Goal: Task Accomplishment & Management: Manage account settings

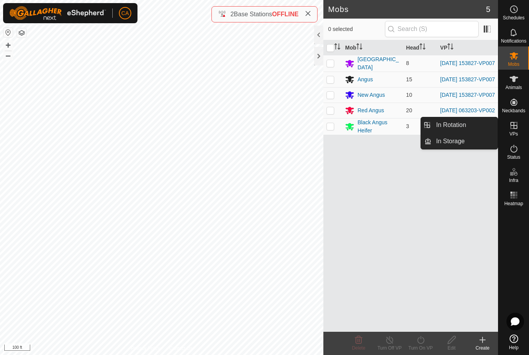
click at [457, 132] on link "In Rotation" at bounding box center [464, 124] width 66 height 15
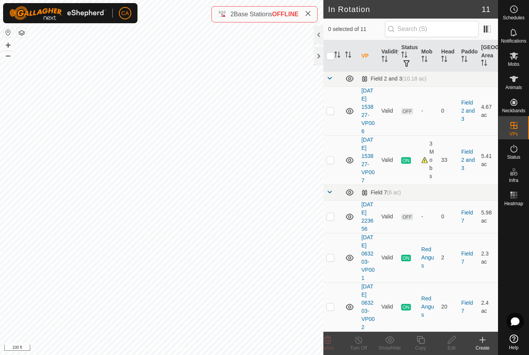
scroll to position [244, 0]
click at [332, 136] on td at bounding box center [332, 110] width 19 height 49
click at [334, 342] on delete-svg-icon at bounding box center [327, 339] width 31 height 9
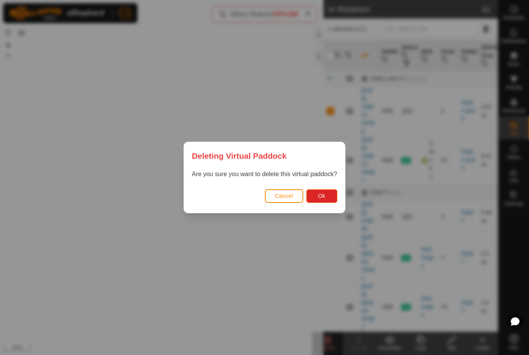
click at [326, 202] on button "Ok" at bounding box center [321, 196] width 31 height 14
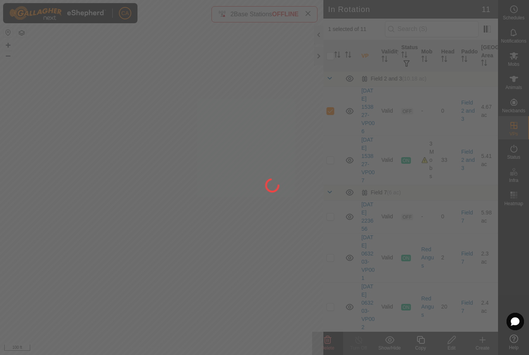
checkbox input "false"
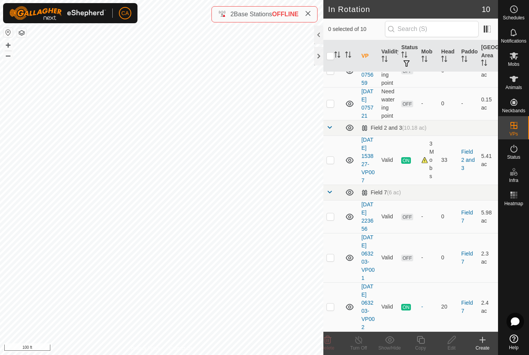
scroll to position [254, 0]
click at [332, 251] on td at bounding box center [332, 257] width 19 height 49
click at [328, 343] on icon at bounding box center [327, 339] width 9 height 9
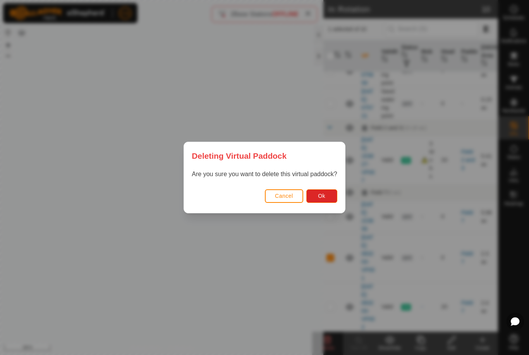
click at [327, 202] on button "Ok" at bounding box center [321, 196] width 31 height 14
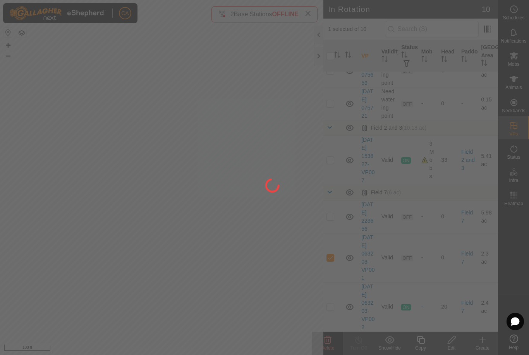
checkbox input "false"
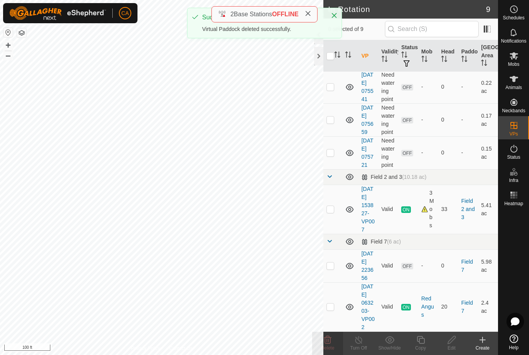
scroll to position [196, 0]
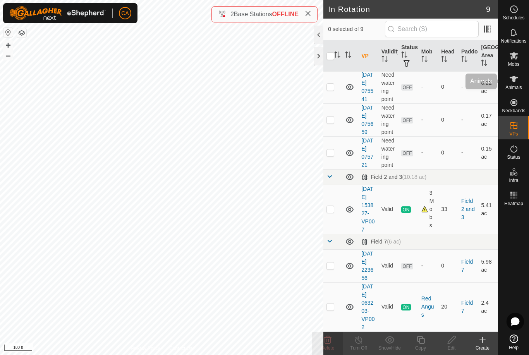
click at [515, 82] on icon at bounding box center [513, 78] width 9 height 9
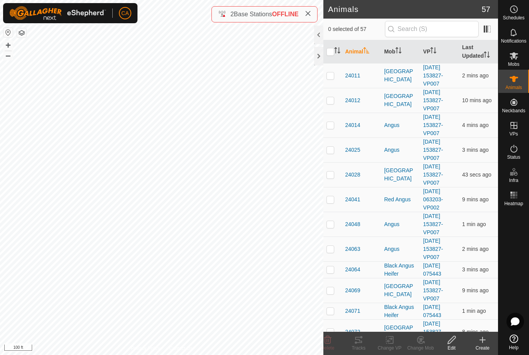
click at [394, 50] on th "Mob" at bounding box center [400, 51] width 39 height 23
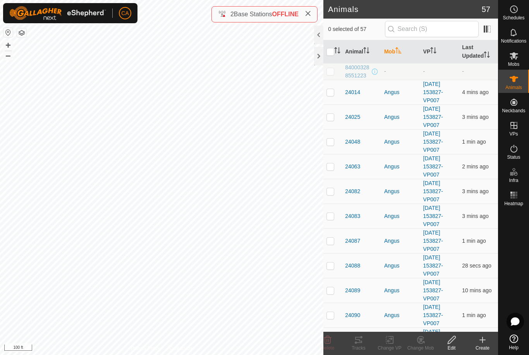
click at [327, 90] on p-checkbox at bounding box center [330, 92] width 8 height 6
checkbox input "true"
click at [329, 270] on td at bounding box center [332, 265] width 19 height 25
checkbox input "true"
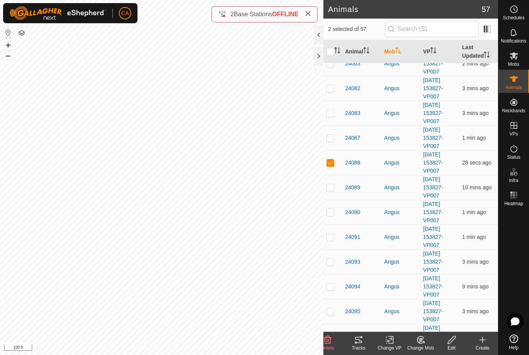
scroll to position [120, 0]
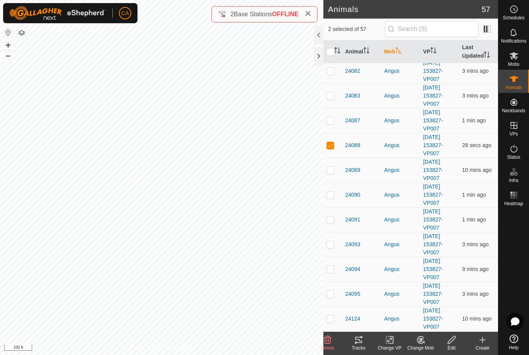
click at [335, 221] on td at bounding box center [332, 219] width 19 height 25
checkbox input "true"
click at [332, 271] on p-checkbox at bounding box center [330, 269] width 8 height 6
checkbox input "true"
click at [332, 302] on td at bounding box center [332, 294] width 19 height 25
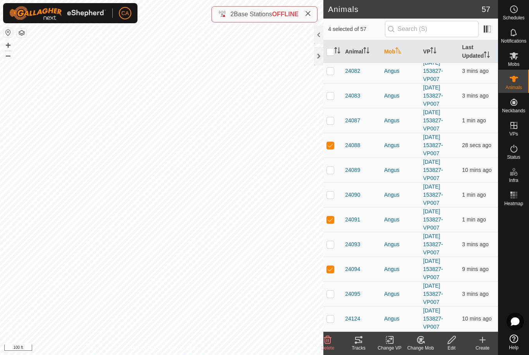
checkbox input "true"
click at [332, 319] on p-checkbox at bounding box center [330, 319] width 8 height 6
checkbox input "true"
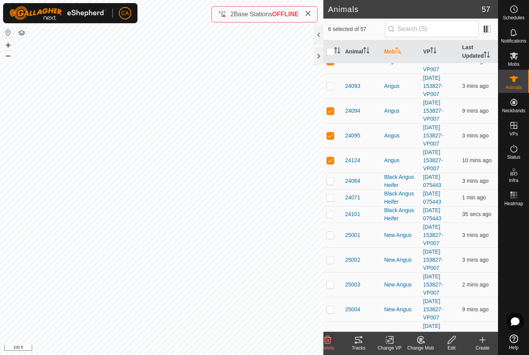
scroll to position [285, 0]
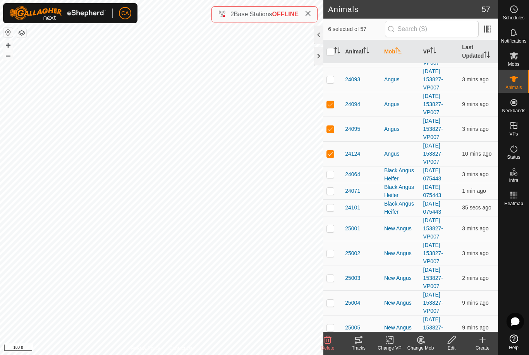
click at [328, 177] on p-checkbox at bounding box center [330, 174] width 8 height 6
click at [330, 172] on p-checkbox at bounding box center [330, 174] width 8 height 6
checkbox input "false"
click at [328, 226] on p-checkbox at bounding box center [330, 228] width 8 height 6
checkbox input "true"
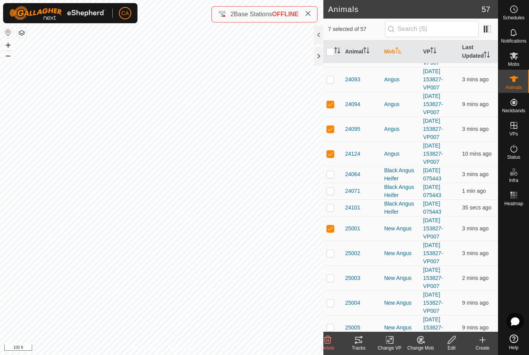
click at [330, 255] on p-checkbox at bounding box center [330, 253] width 8 height 6
checkbox input "true"
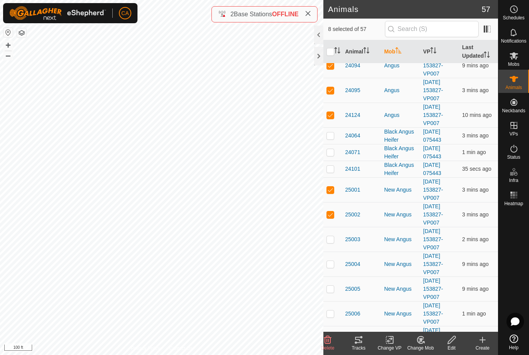
scroll to position [334, 0]
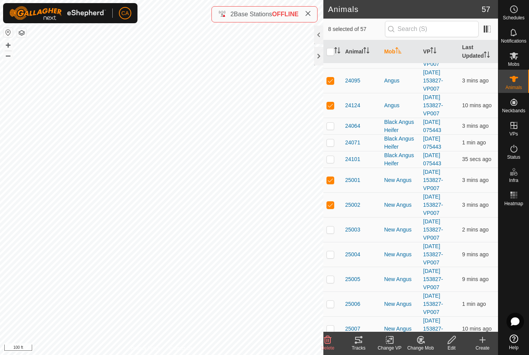
click at [329, 231] on p-checkbox at bounding box center [330, 230] width 8 height 6
checkbox input "true"
click at [331, 255] on p-checkbox at bounding box center [330, 254] width 8 height 6
checkbox input "true"
click at [360, 343] on icon at bounding box center [358, 340] width 7 height 6
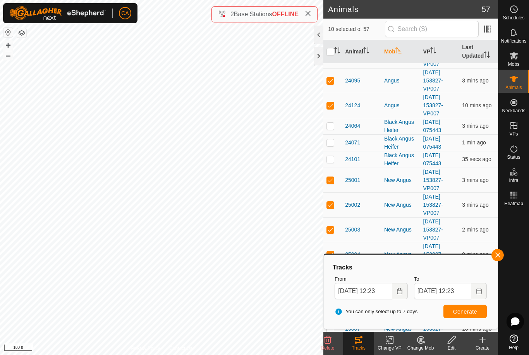
click at [500, 256] on span "button" at bounding box center [498, 255] width 6 height 6
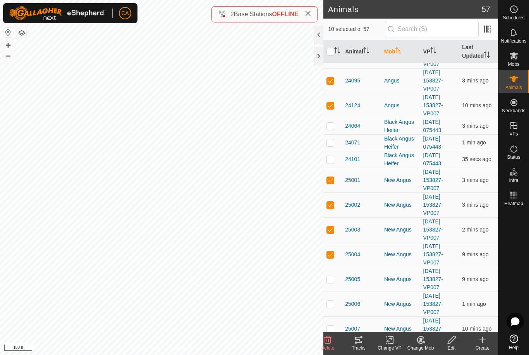
click at [330, 54] on input "checkbox" at bounding box center [330, 52] width 8 height 8
checkbox input "true"
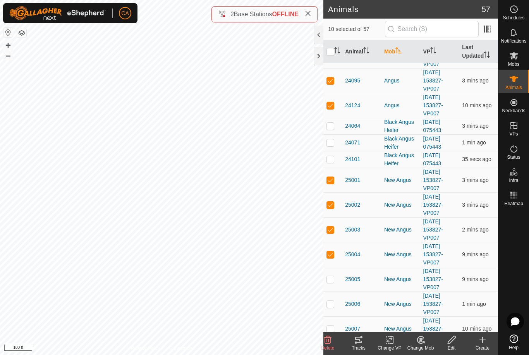
checkbox input "true"
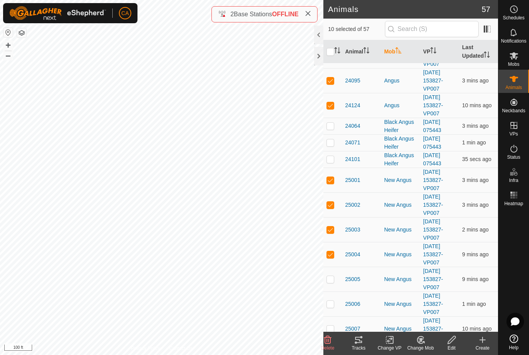
checkbox input "true"
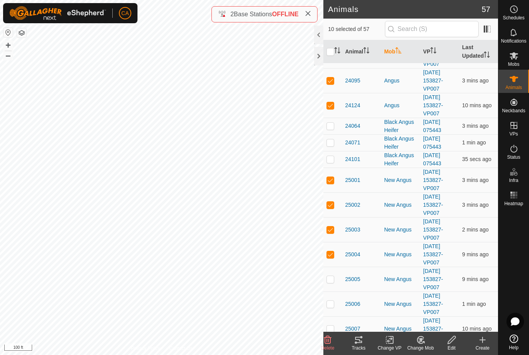
checkbox input "true"
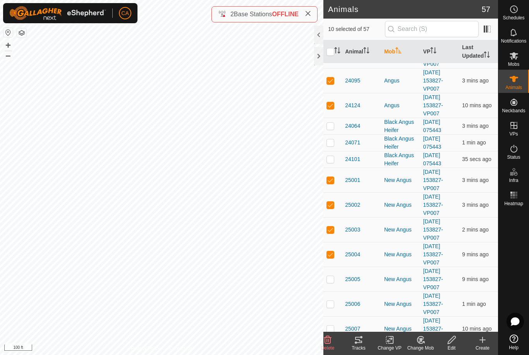
checkbox input "true"
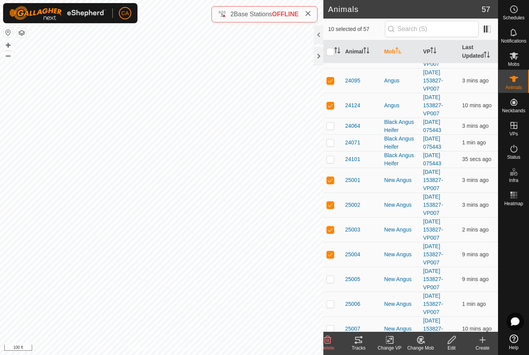
checkbox input "true"
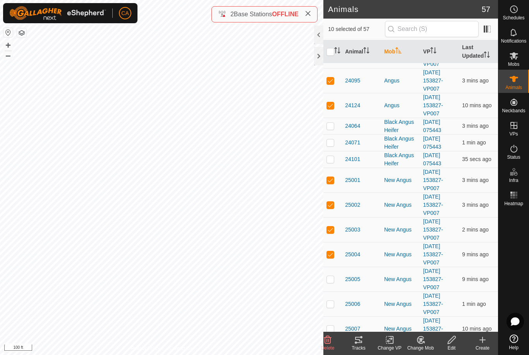
checkbox input "true"
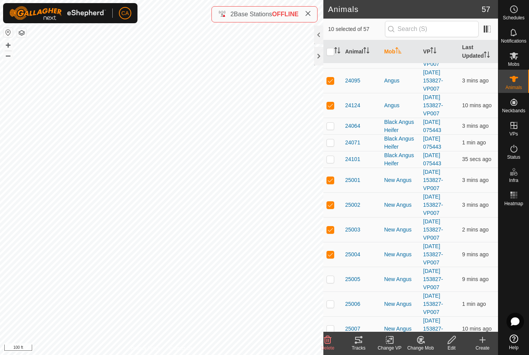
checkbox input "true"
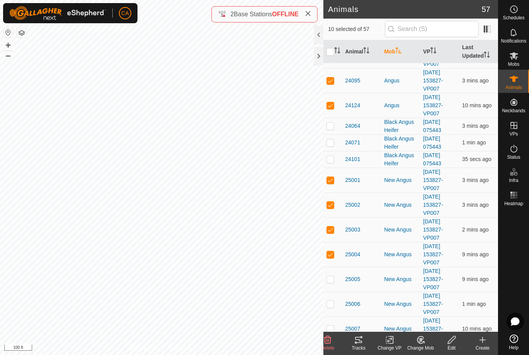
checkbox input "true"
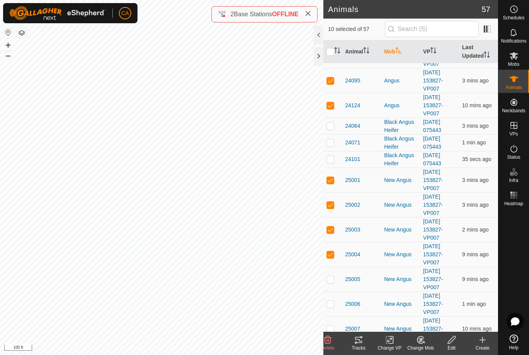
checkbox input "true"
click at [330, 51] on input "checkbox" at bounding box center [330, 52] width 8 height 8
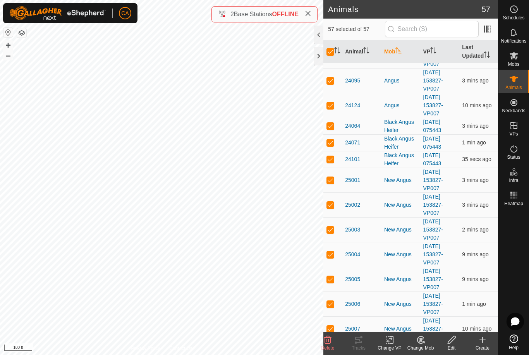
checkbox input "false"
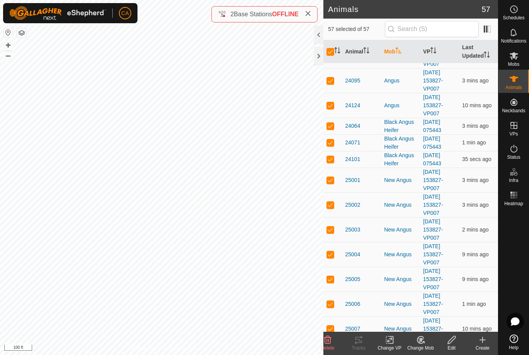
checkbox input "false"
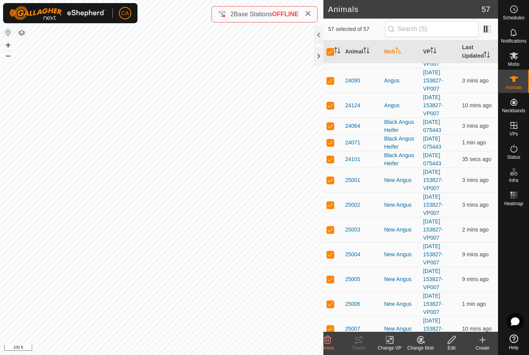
checkbox input "false"
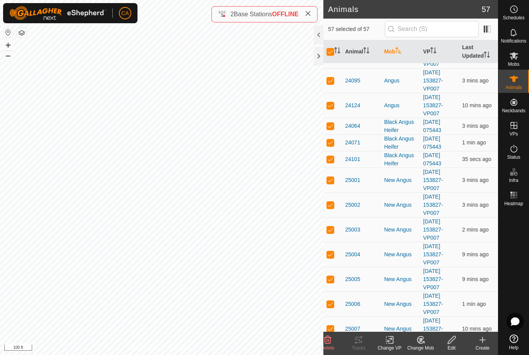
checkbox input "false"
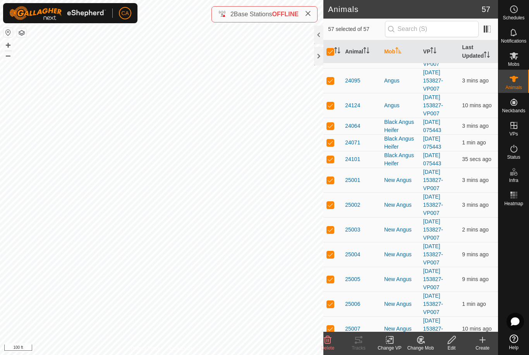
checkbox input "false"
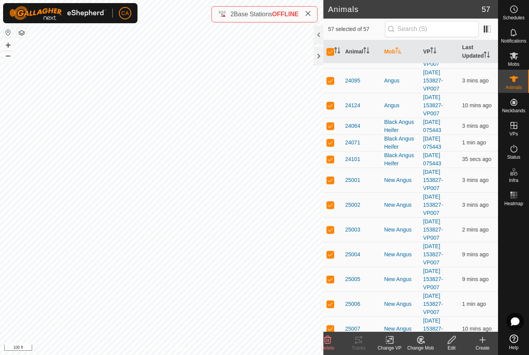
checkbox input "false"
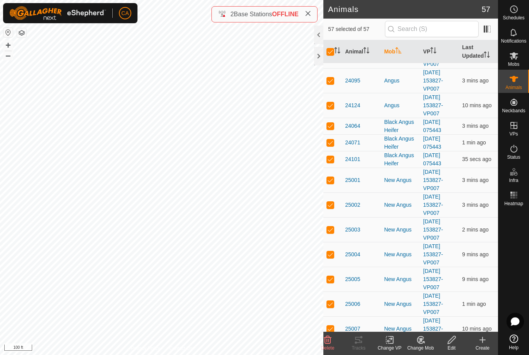
checkbox input "false"
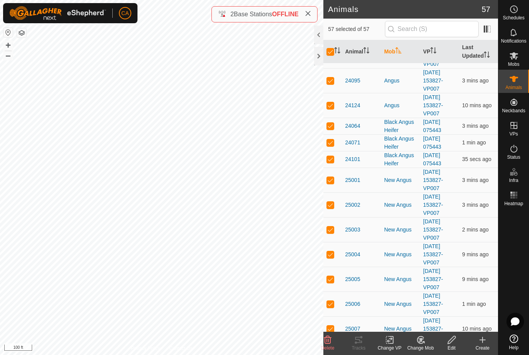
checkbox input "false"
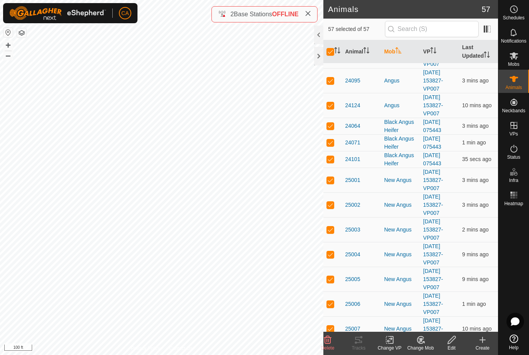
checkbox input "false"
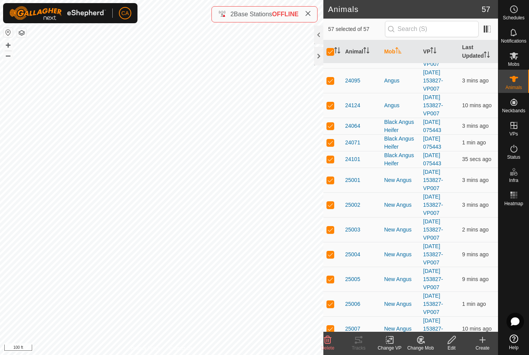
checkbox input "false"
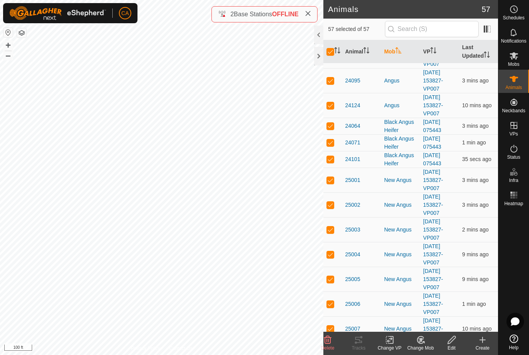
checkbox input "false"
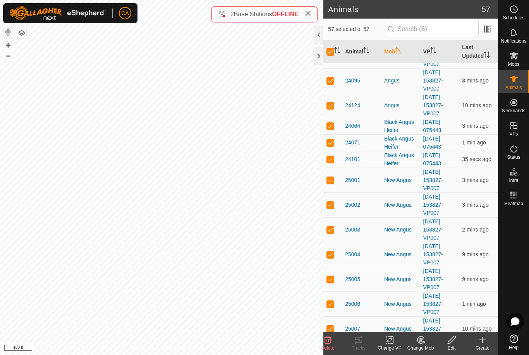
checkbox input "false"
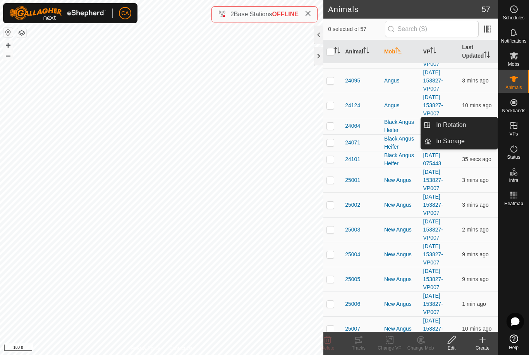
click at [469, 123] on link "In Rotation" at bounding box center [464, 124] width 66 height 15
